Goal: Task Accomplishment & Management: Complete application form

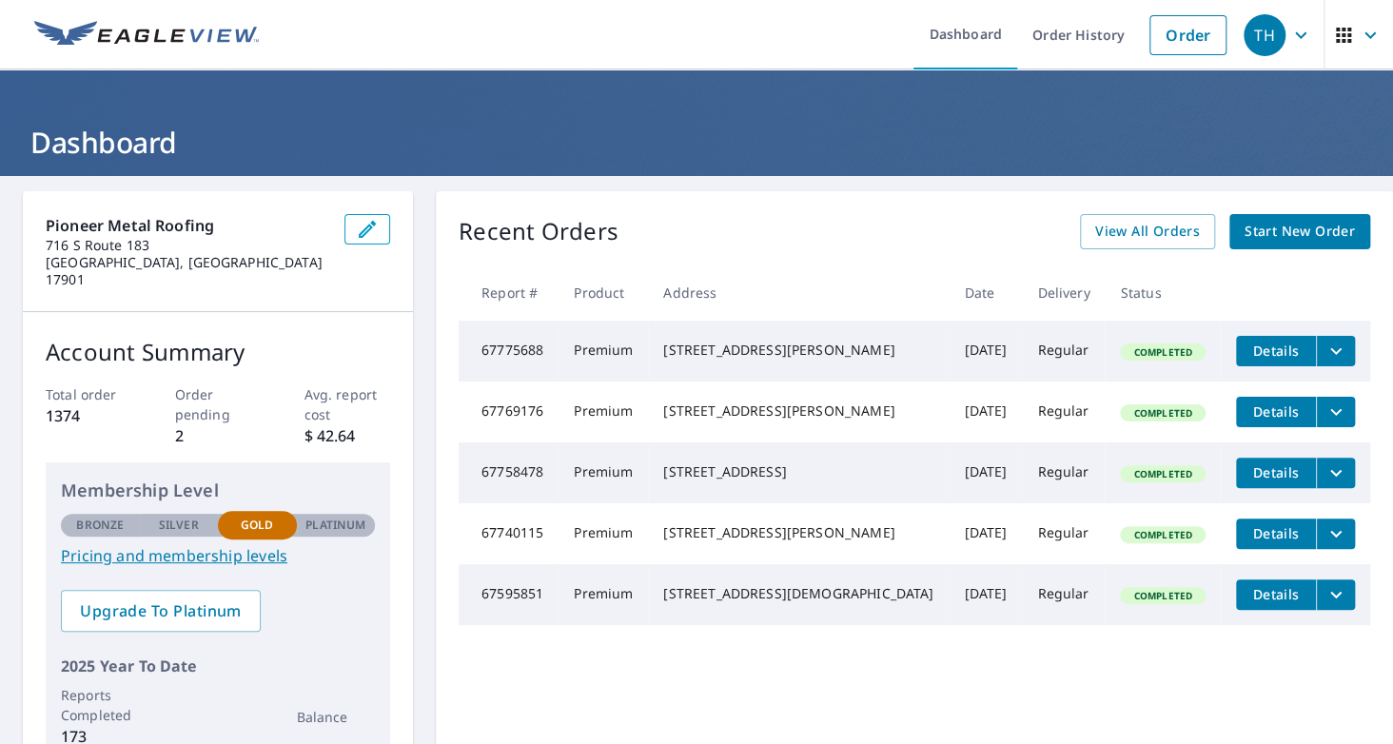
click at [1261, 238] on span "Start New Order" at bounding box center [1300, 232] width 110 height 24
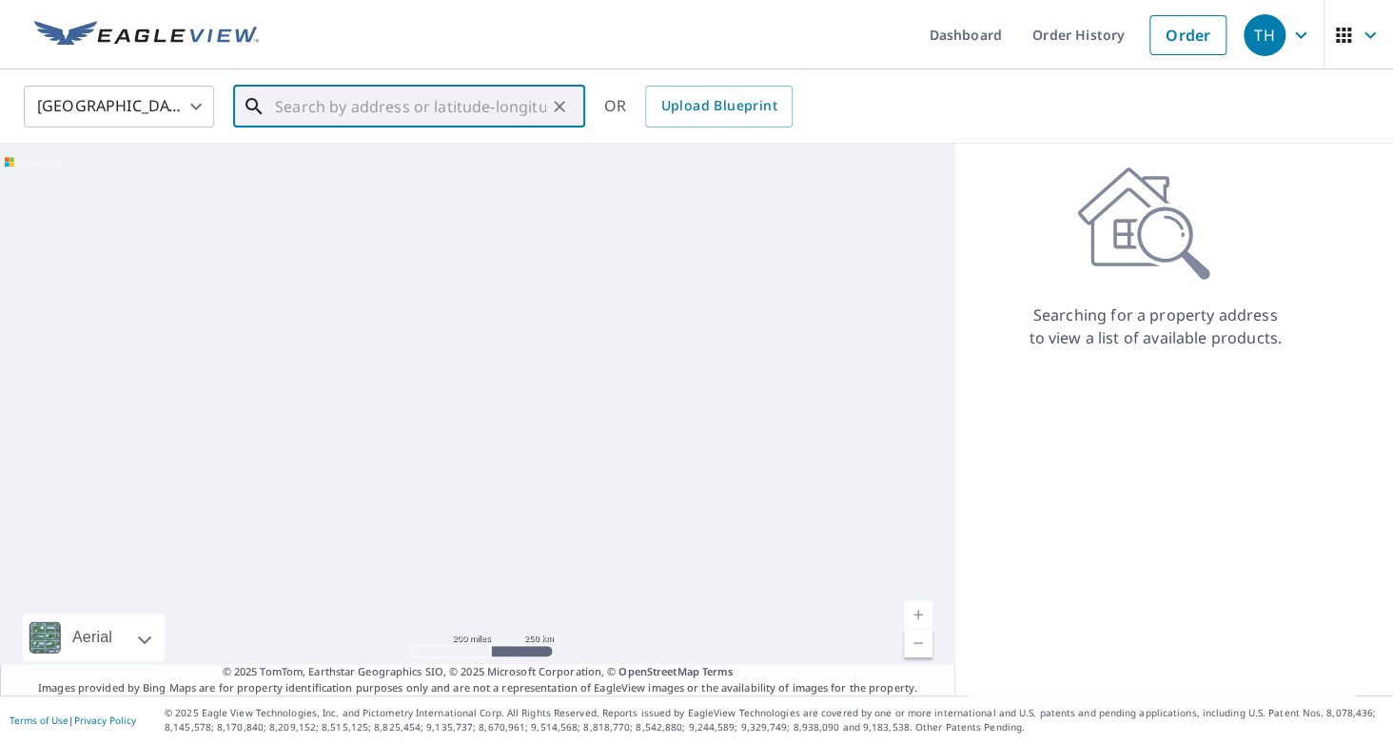
click at [389, 103] on input "text" at bounding box center [410, 106] width 271 height 53
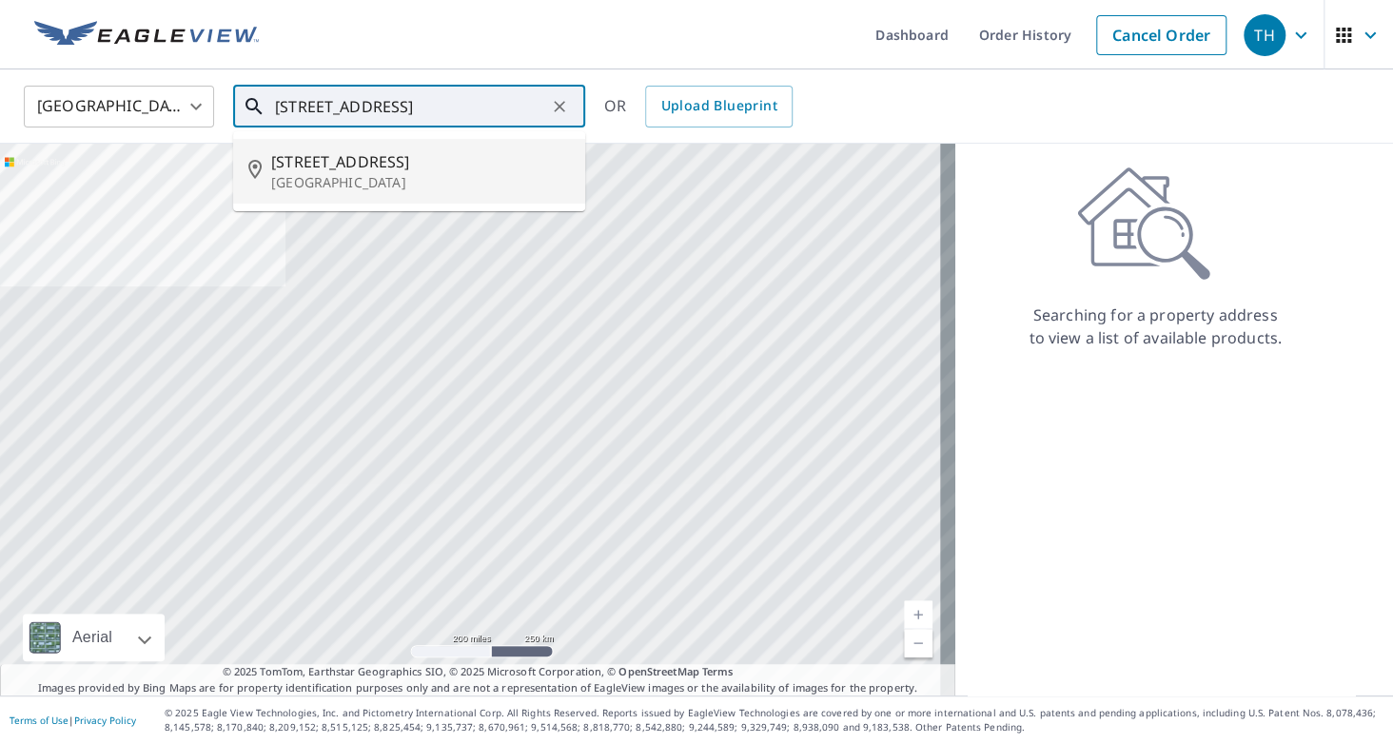
click at [349, 192] on li "[STREET_ADDRESS]" at bounding box center [409, 171] width 352 height 65
type input "[STREET_ADDRESS]"
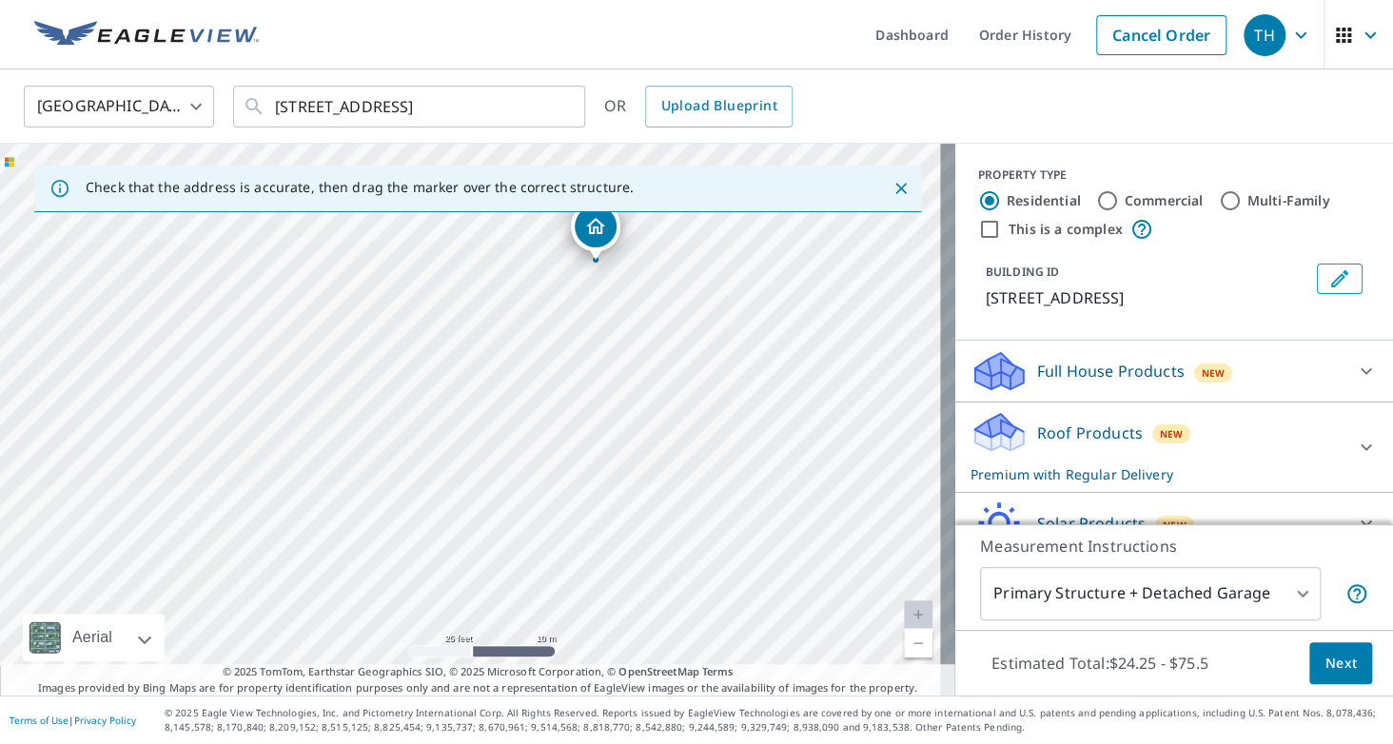
drag, startPoint x: 484, startPoint y: 286, endPoint x: 597, endPoint y: 245, distance: 119.5
drag, startPoint x: 453, startPoint y: 377, endPoint x: 326, endPoint y: 431, distance: 137.7
click at [1353, 681] on button "Next" at bounding box center [1340, 663] width 63 height 43
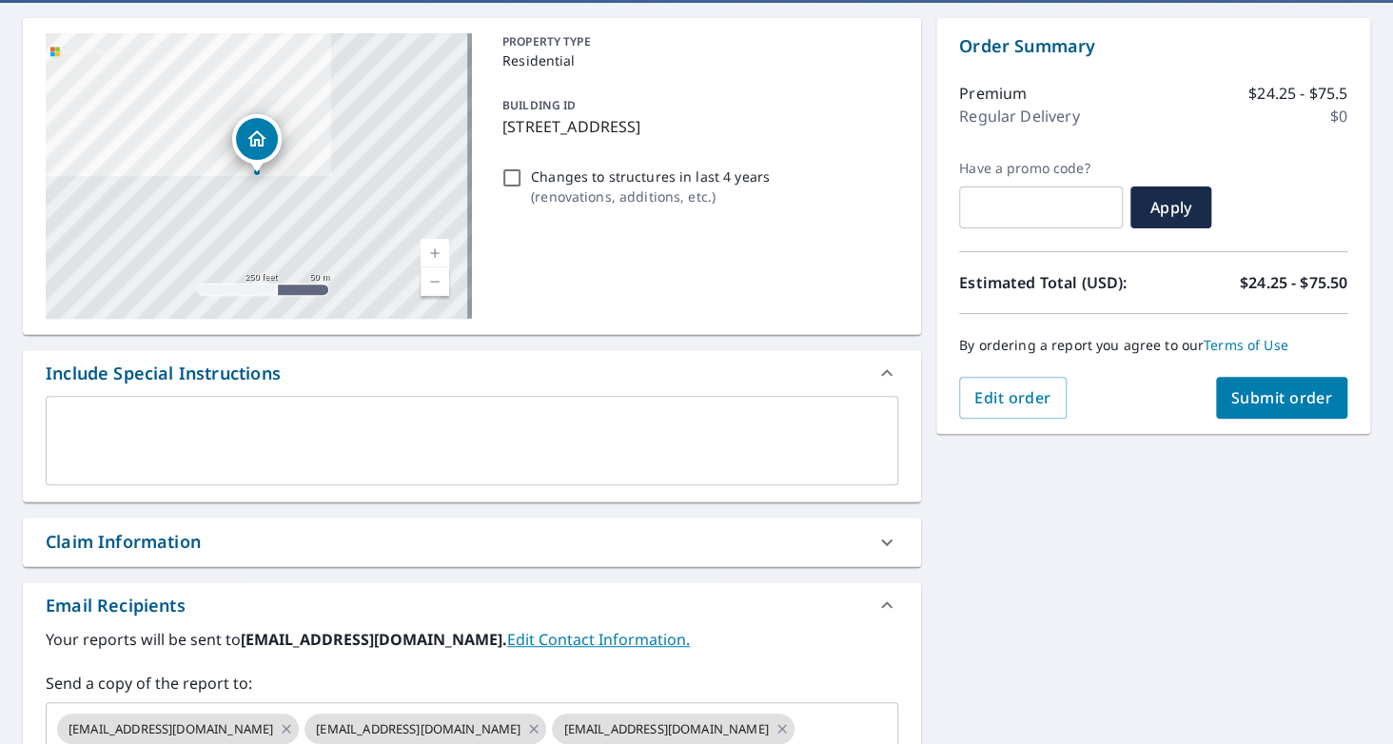
scroll to position [184, 0]
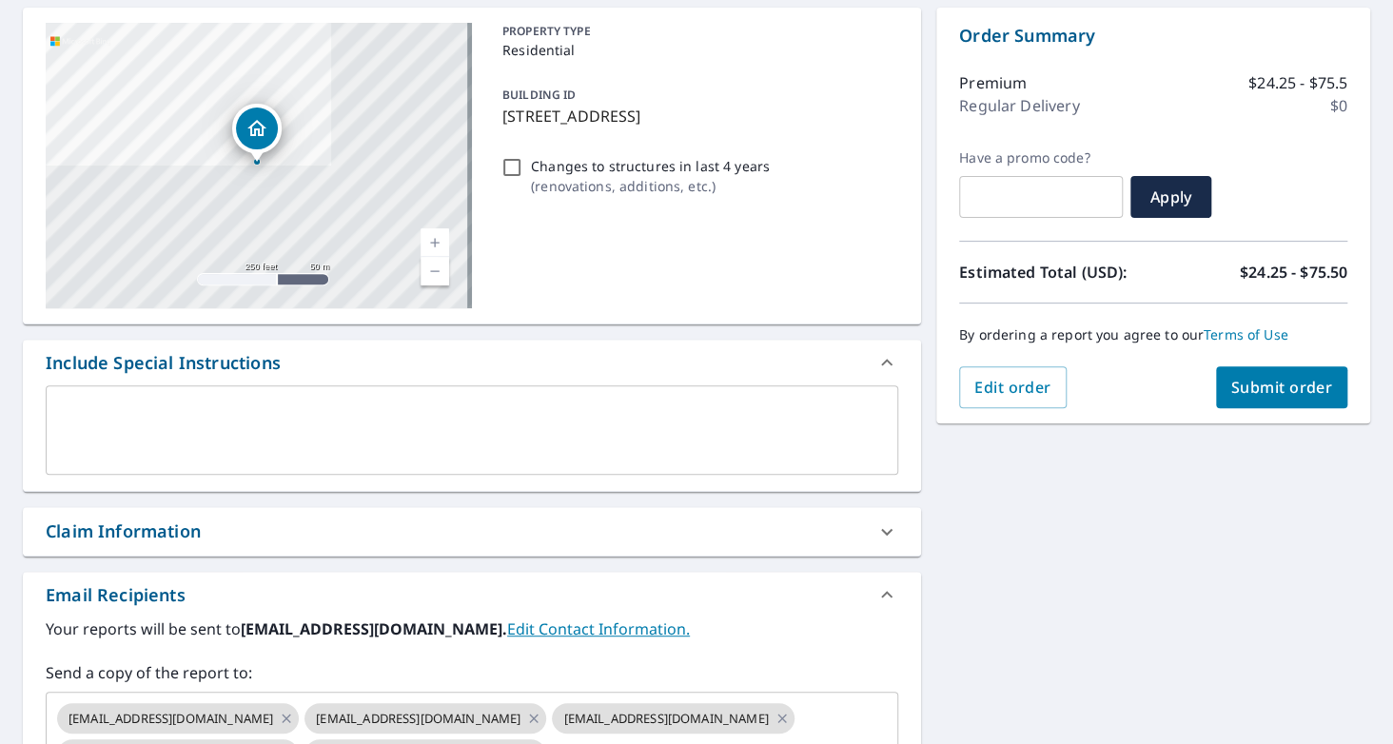
click at [630, 535] on div "Claim Information" at bounding box center [455, 532] width 818 height 26
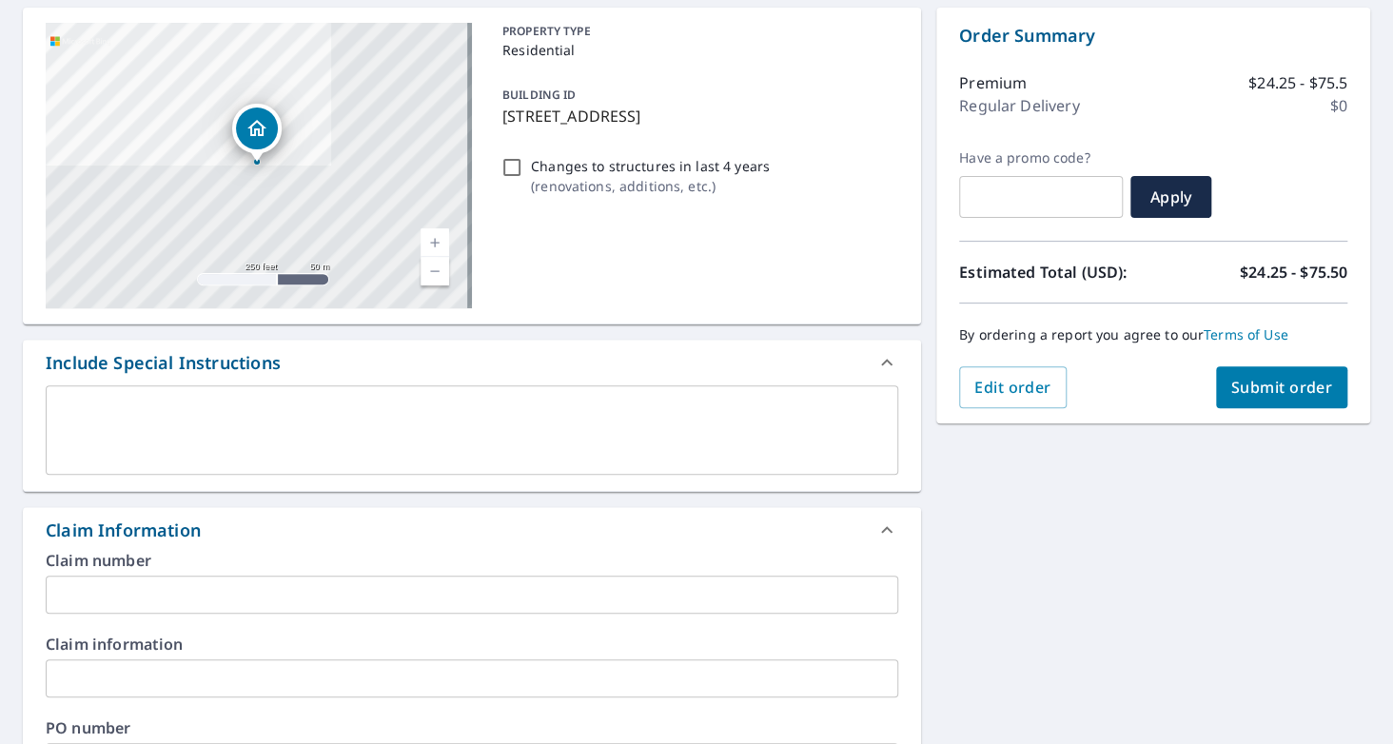
click at [162, 587] on input "text" at bounding box center [472, 595] width 853 height 38
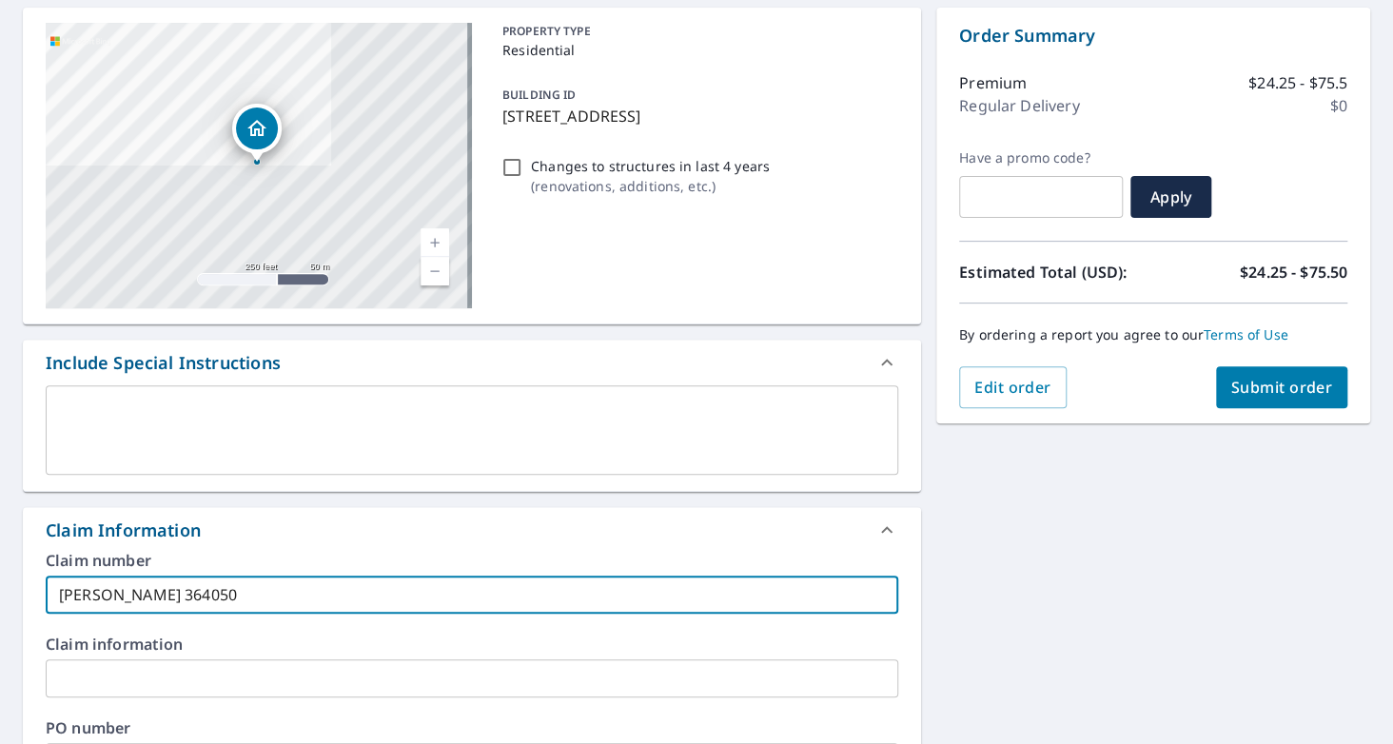
type input "[PERSON_NAME] 364050"
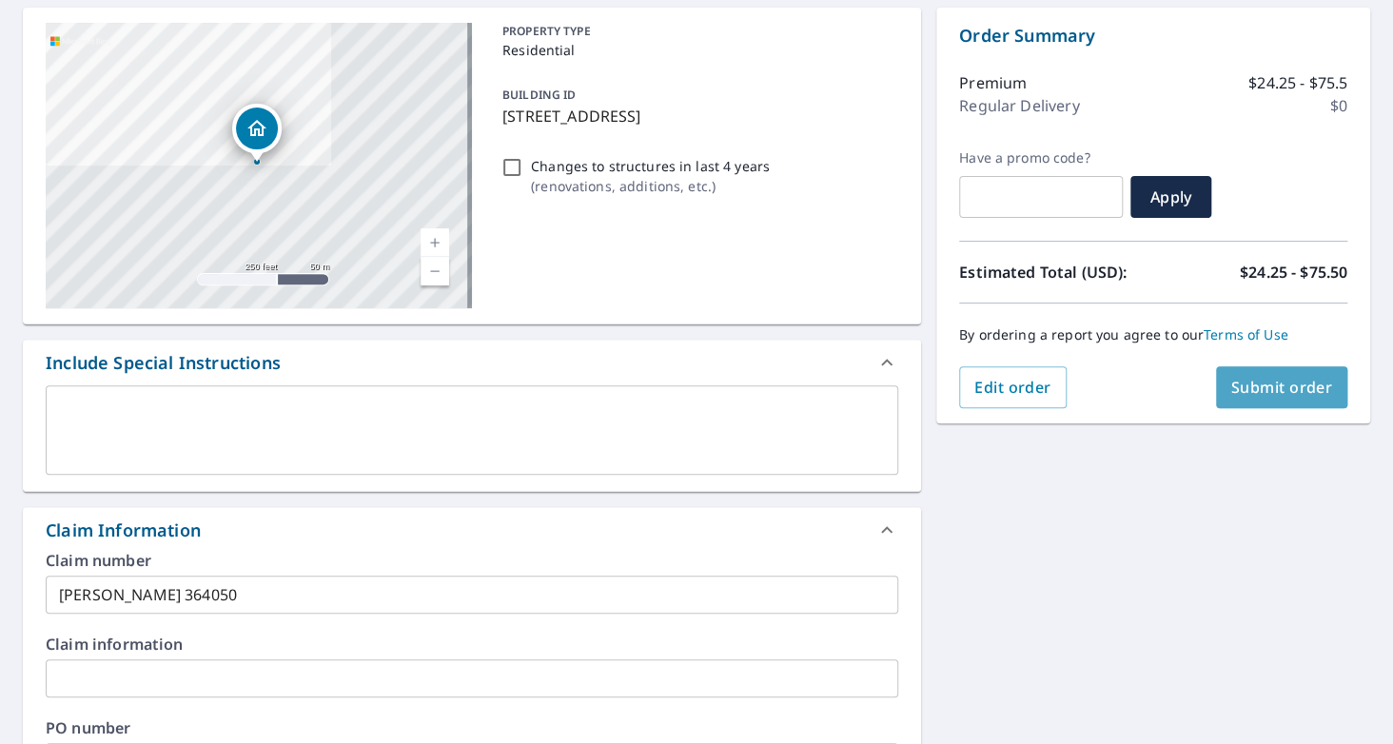
click at [1275, 377] on span "Submit order" at bounding box center [1282, 387] width 102 height 21
